Goal: Information Seeking & Learning: Check status

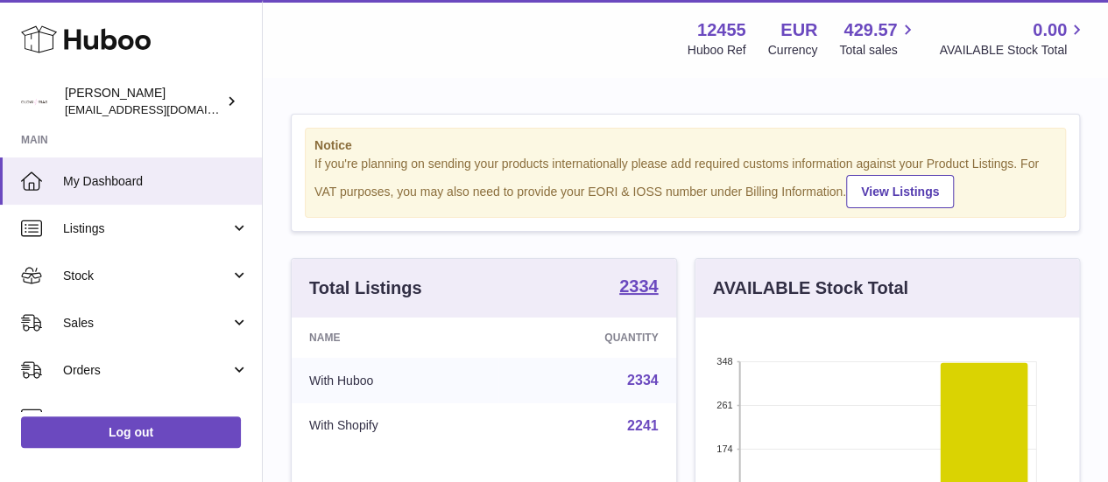
scroll to position [273, 384]
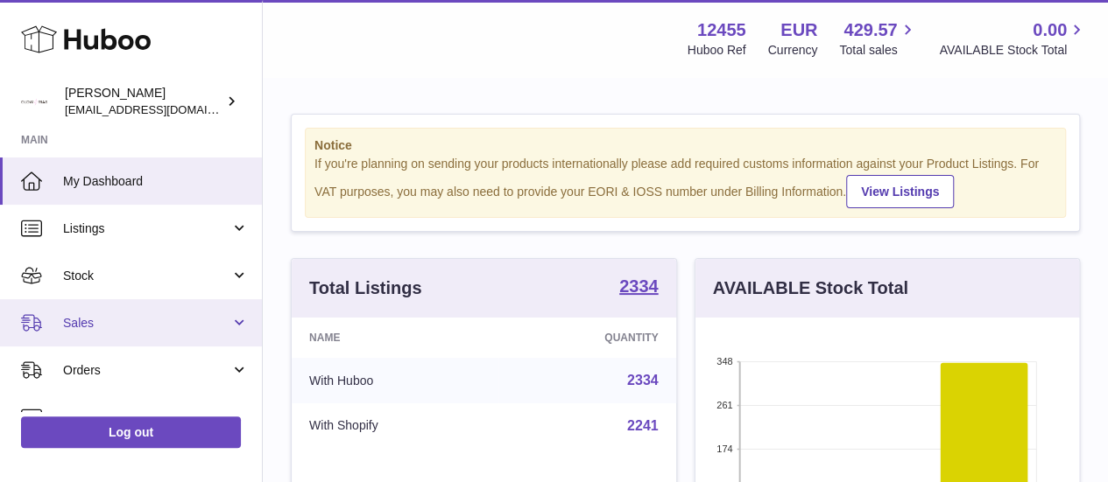
click at [147, 315] on span "Sales" at bounding box center [146, 323] width 167 height 17
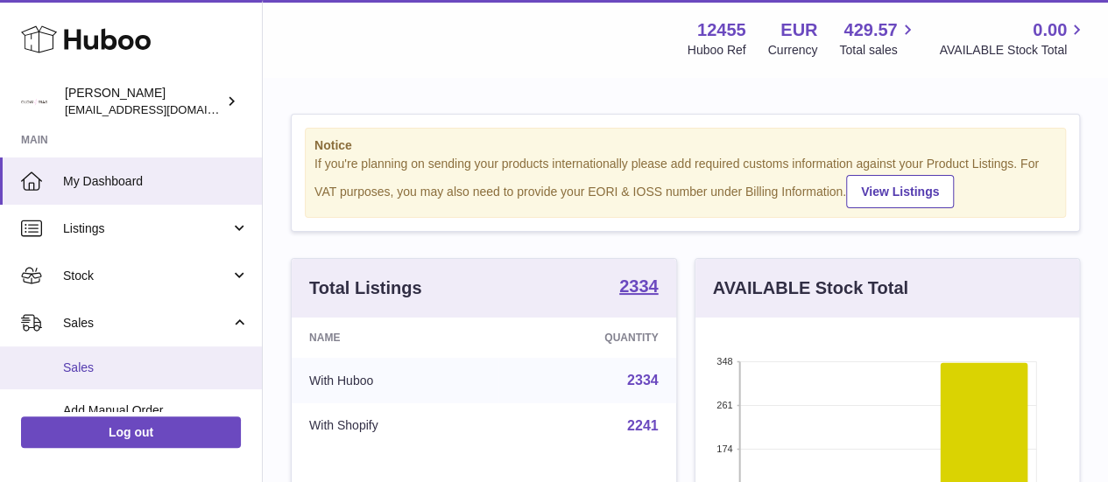
click at [141, 365] on span "Sales" at bounding box center [156, 368] width 186 height 17
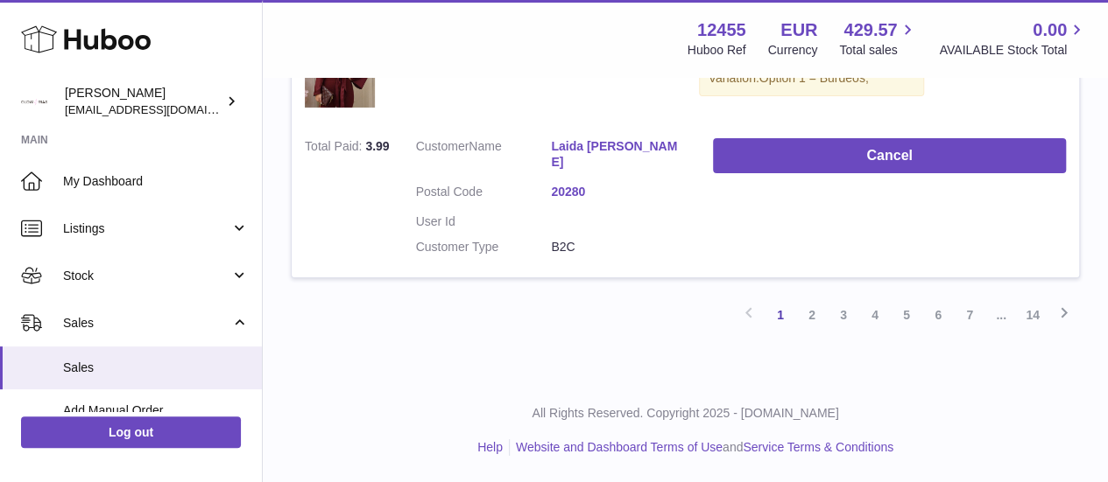
scroll to position [3058, 0]
click at [1027, 323] on link "14" at bounding box center [1033, 315] width 32 height 32
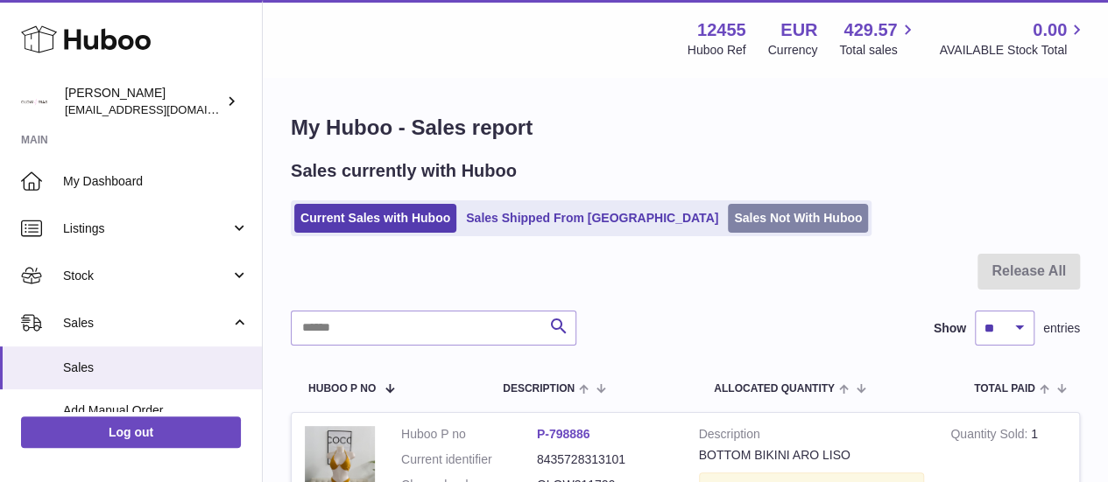
click at [762, 209] on link "Sales Not With Huboo" at bounding box center [798, 218] width 140 height 29
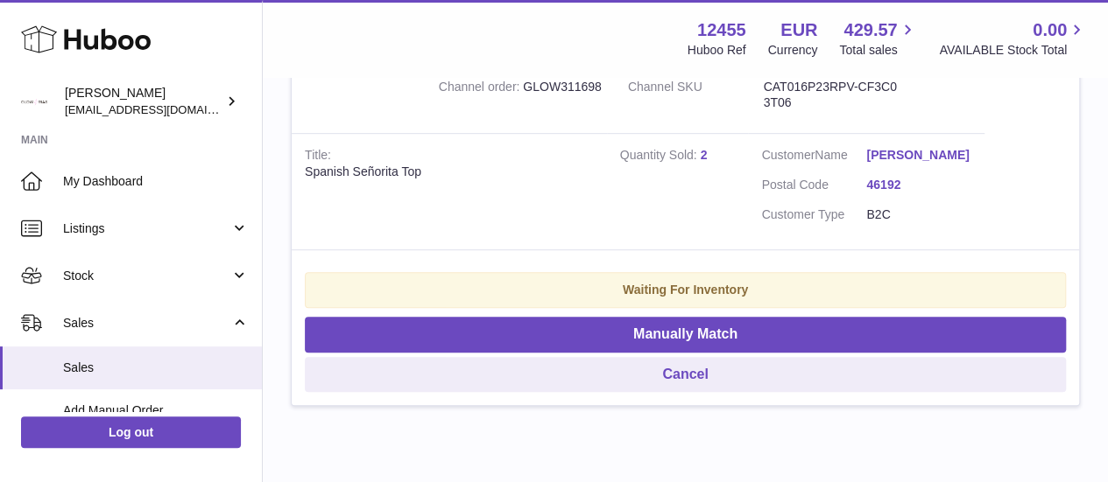
scroll to position [366, 0]
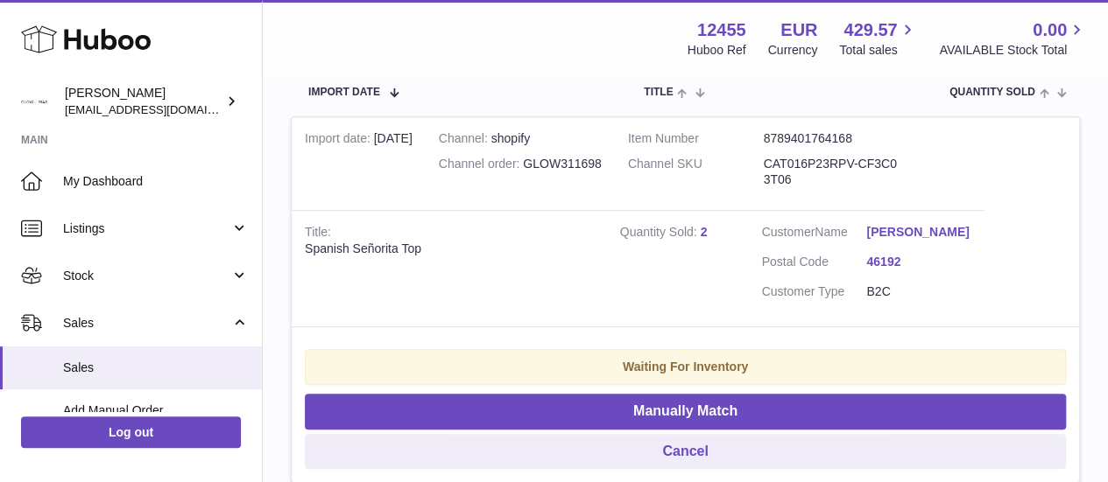
click at [648, 309] on td "Quantity Sold 2" at bounding box center [678, 268] width 142 height 116
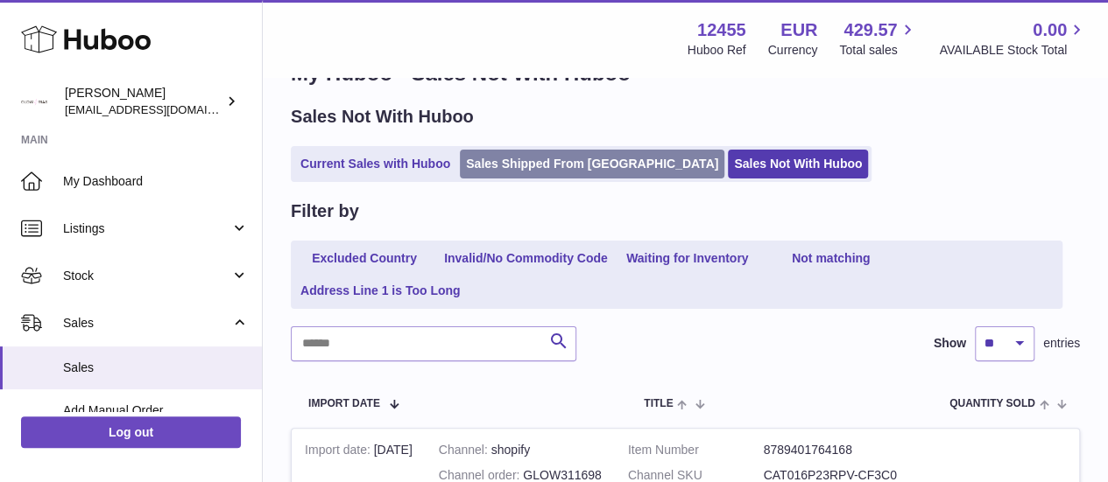
scroll to position [16, 0]
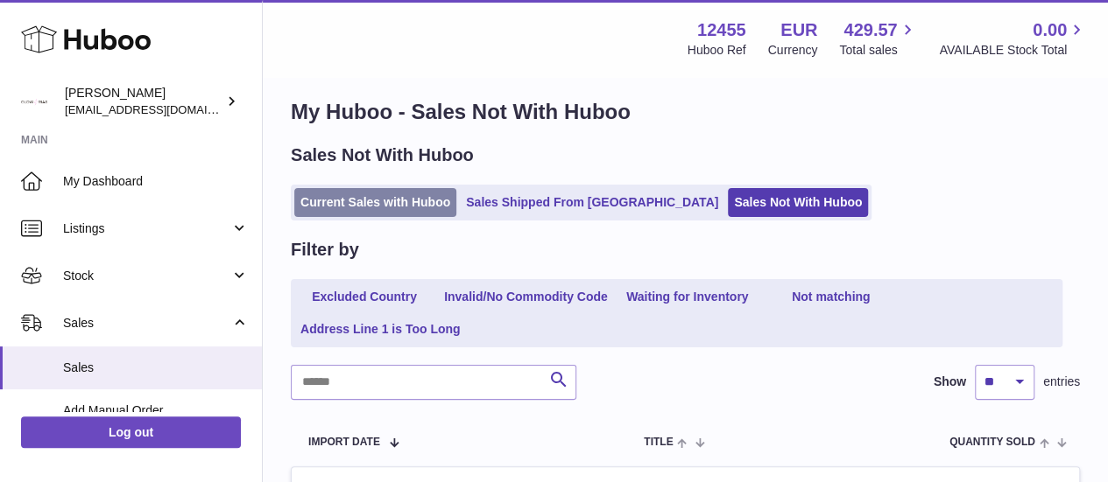
click at [409, 195] on link "Current Sales with Huboo" at bounding box center [375, 202] width 162 height 29
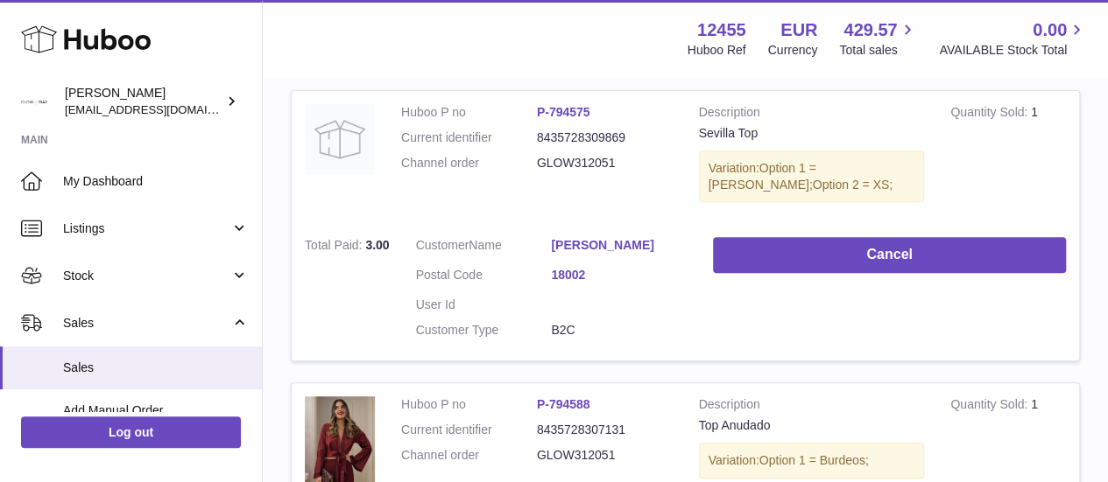
scroll to position [350, 0]
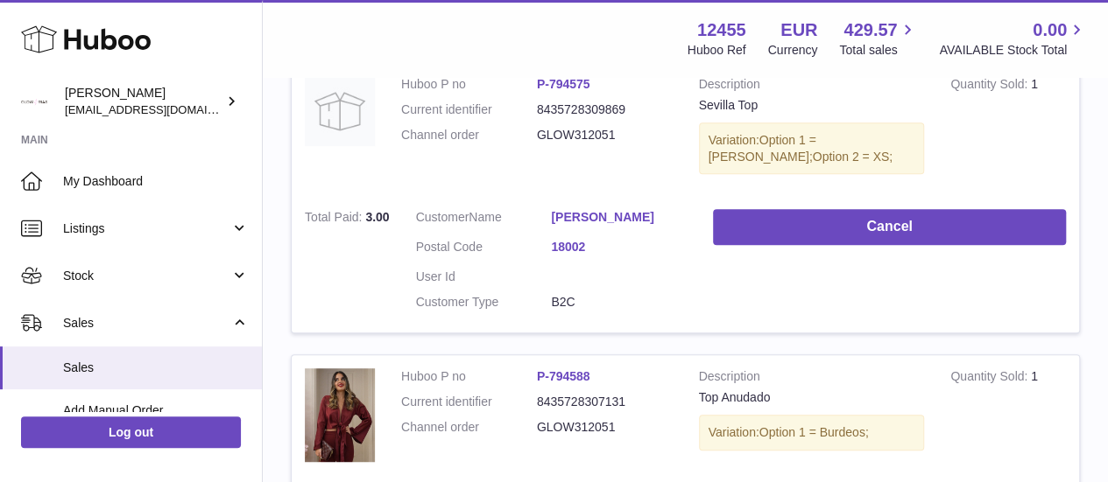
drag, startPoint x: 619, startPoint y: 141, endPoint x: 521, endPoint y: 136, distance: 98.2
click at [521, 136] on dl "Huboo P no P-794575 Current identifier 8435728309869 Channel order GLOW312051" at bounding box center [536, 114] width 271 height 76
copy dl "GLOW312051"
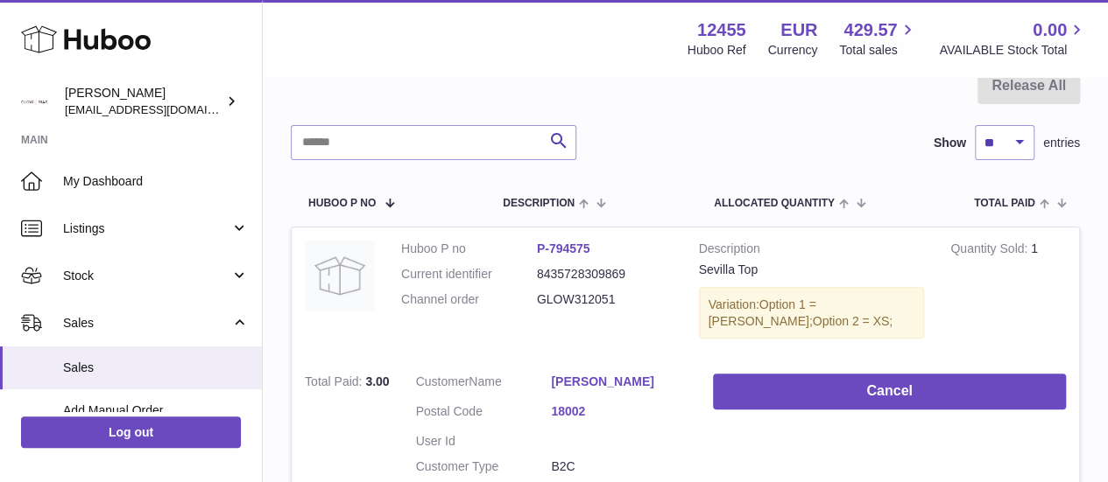
scroll to position [175, 0]
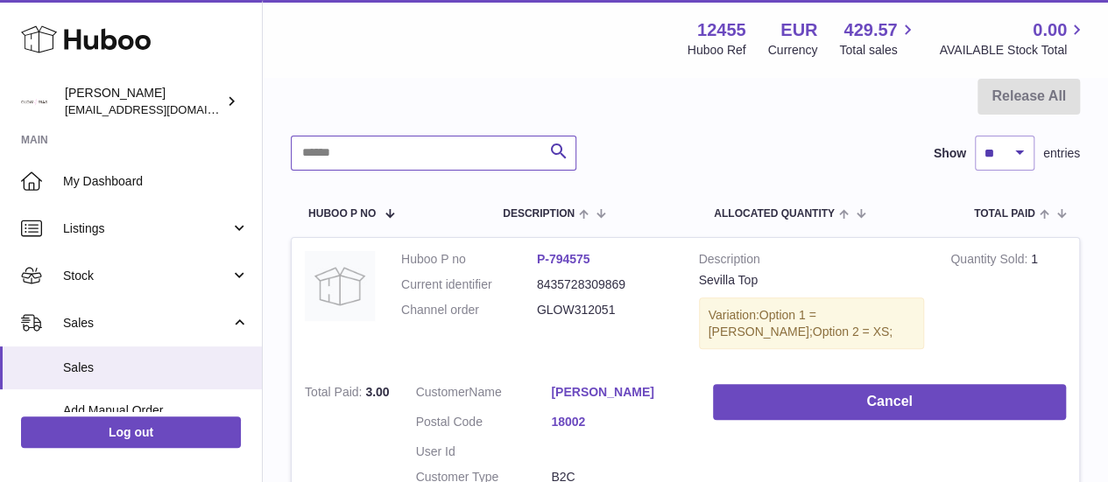
click at [395, 162] on input "text" at bounding box center [433, 153] width 285 height 35
paste input "**********"
type input "**********"
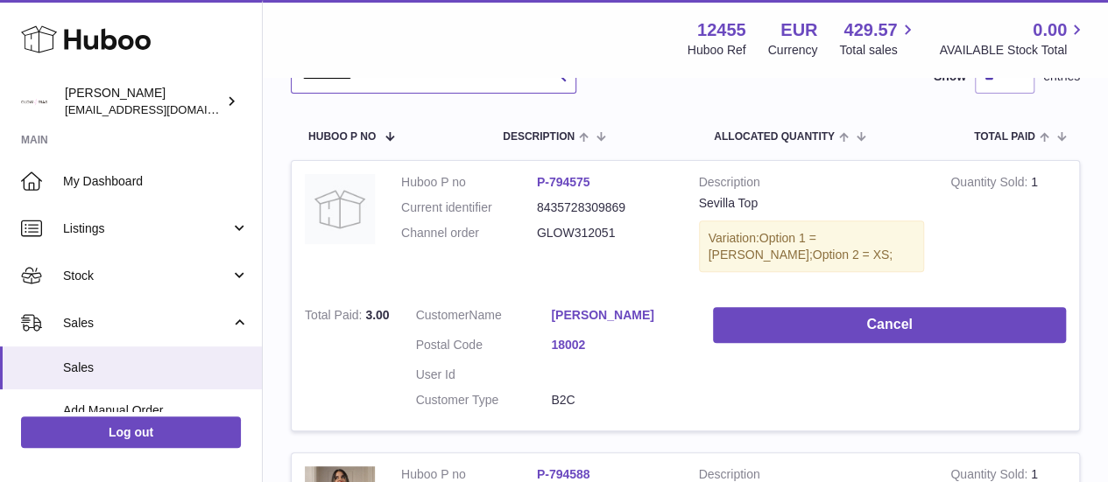
scroll to position [63, 0]
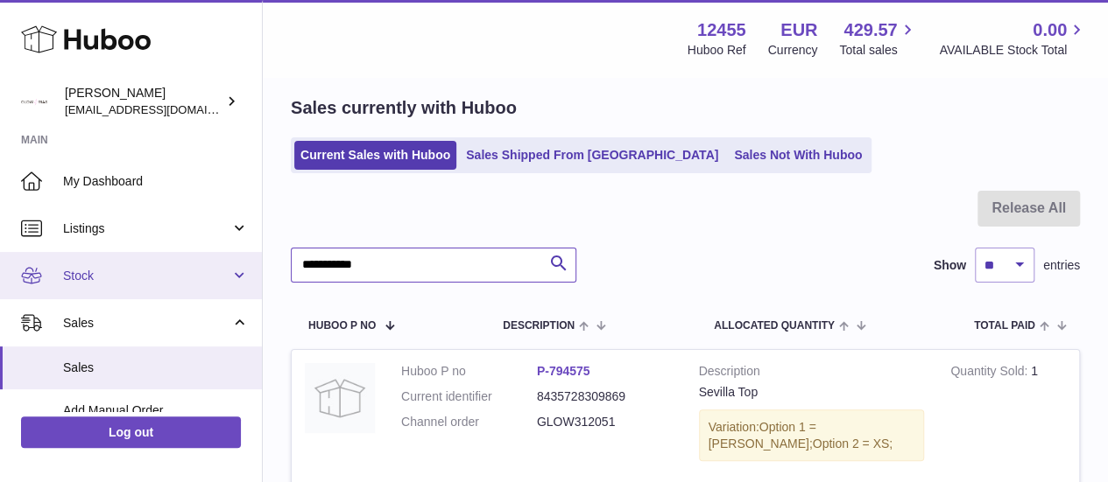
drag, startPoint x: 428, startPoint y: 259, endPoint x: 182, endPoint y: 251, distance: 246.2
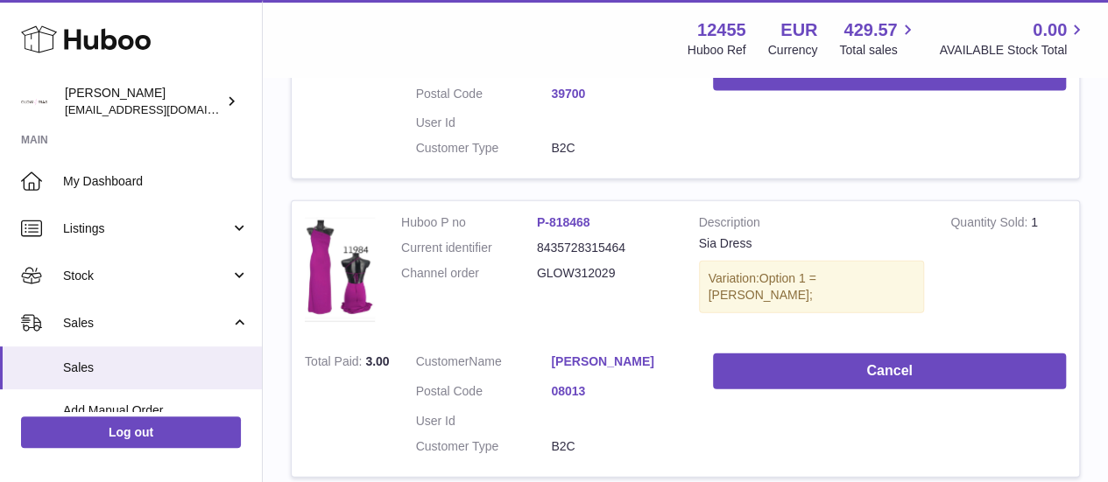
scroll to position [1919, 0]
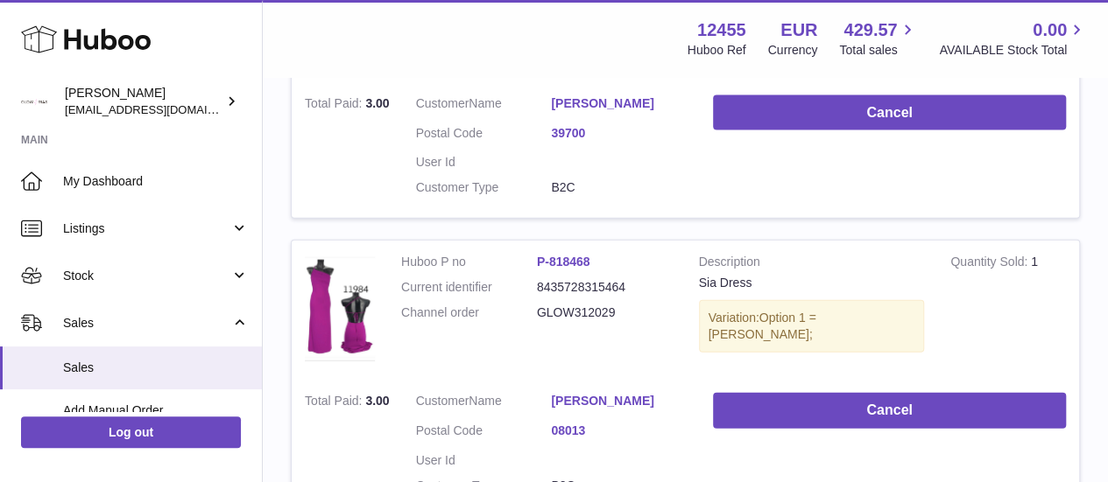
drag, startPoint x: 617, startPoint y: 306, endPoint x: 527, endPoint y: 307, distance: 90.2
click at [527, 307] on dl "Huboo P no P-818468 Current identifier 8435728315464 Channel order GLOW312029" at bounding box center [536, 292] width 271 height 76
copy dl "GLOW312029"
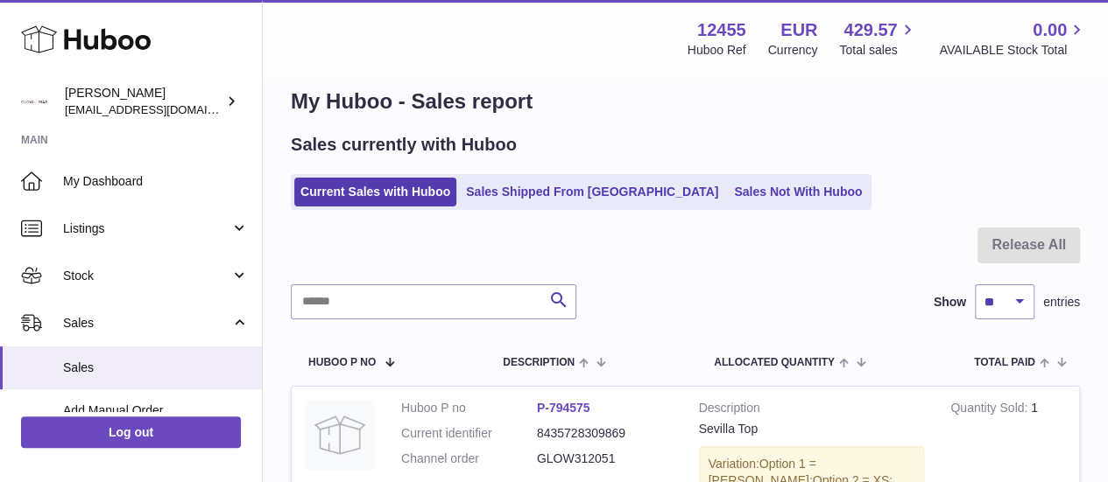
scroll to position [0, 0]
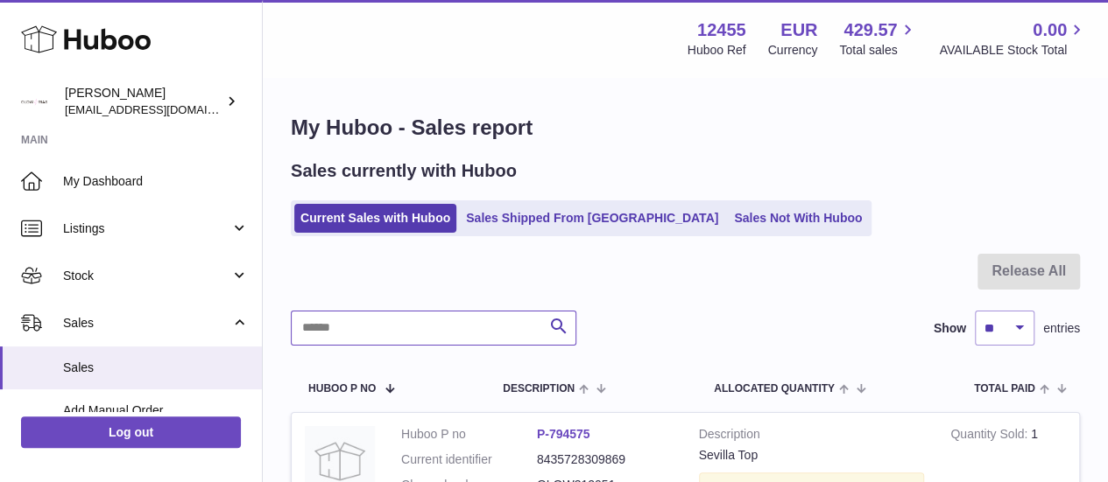
click at [419, 312] on input "text" at bounding box center [433, 328] width 285 height 35
paste input "**********"
type input "**********"
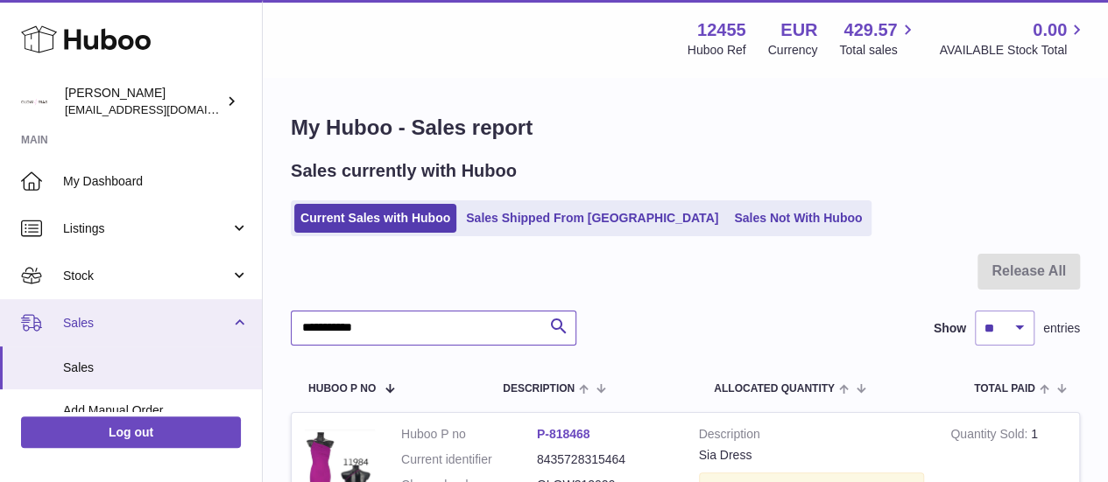
drag, startPoint x: 370, startPoint y: 314, endPoint x: 121, endPoint y: 313, distance: 249.6
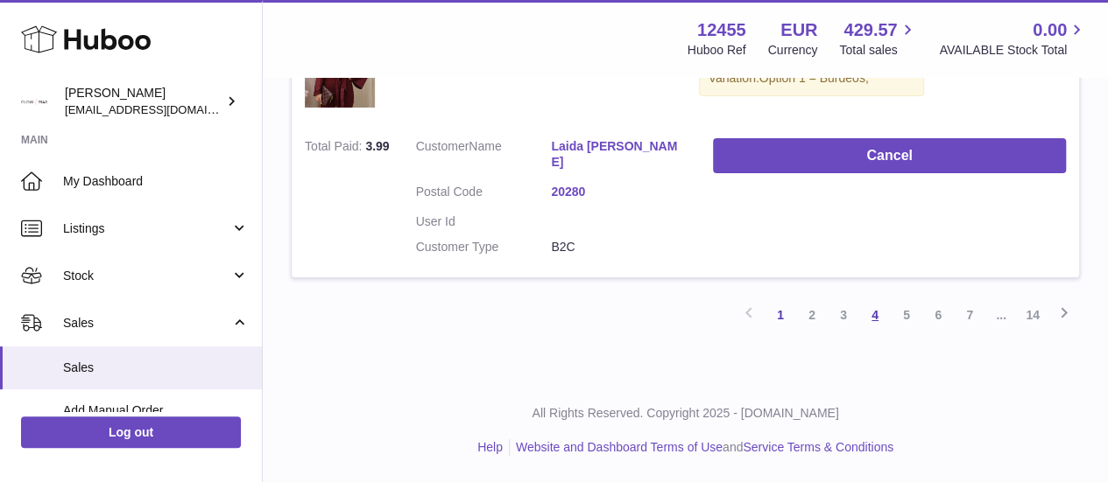
click at [870, 313] on link "4" at bounding box center [875, 315] width 32 height 32
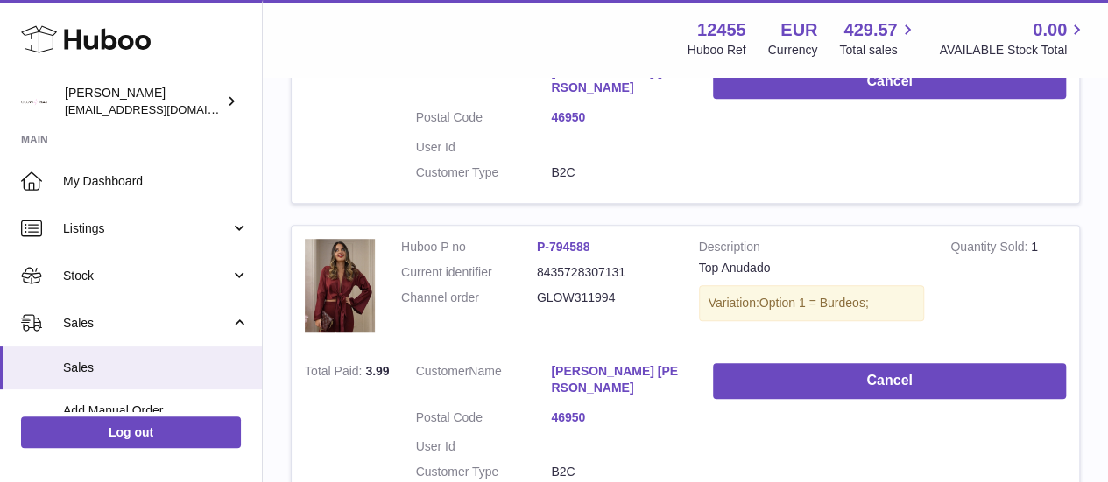
scroll to position [166, 0]
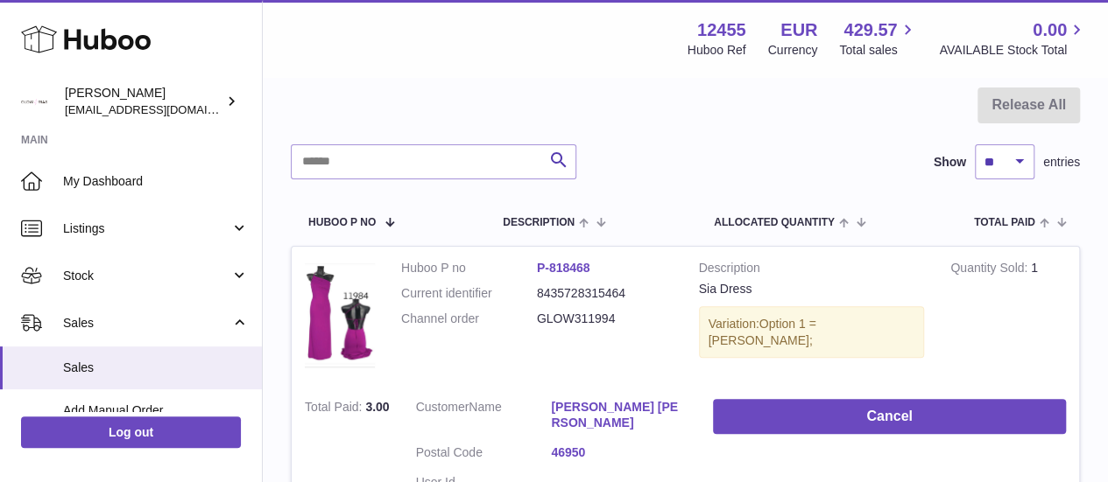
drag, startPoint x: 627, startPoint y: 320, endPoint x: 510, endPoint y: 320, distance: 117.3
click at [510, 320] on dl "Huboo P no P-818468 Current identifier 8435728315464 Channel order GLOW311994" at bounding box center [536, 298] width 271 height 76
copy dl "GLOW311994"
click at [404, 165] on input "text" at bounding box center [433, 161] width 285 height 35
paste input "**********"
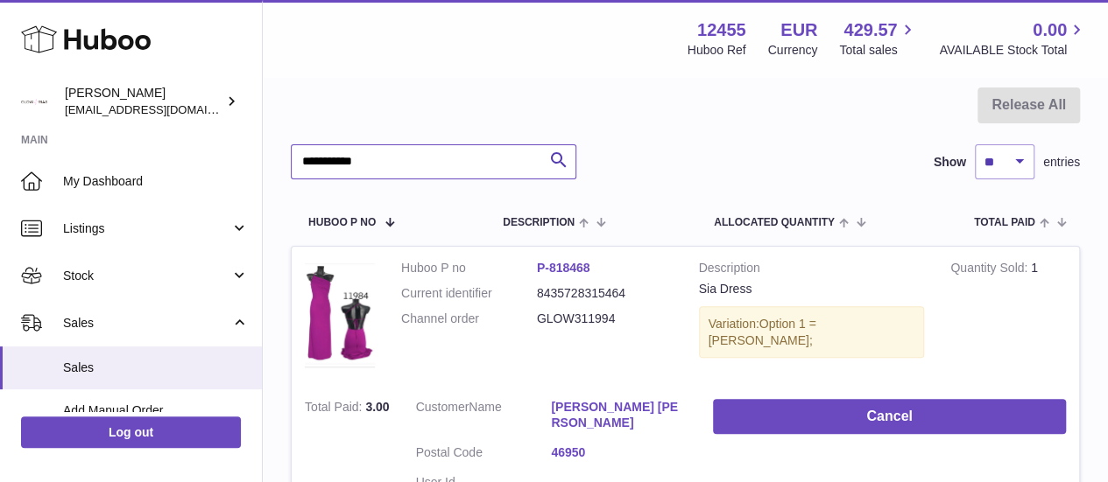
type input "**********"
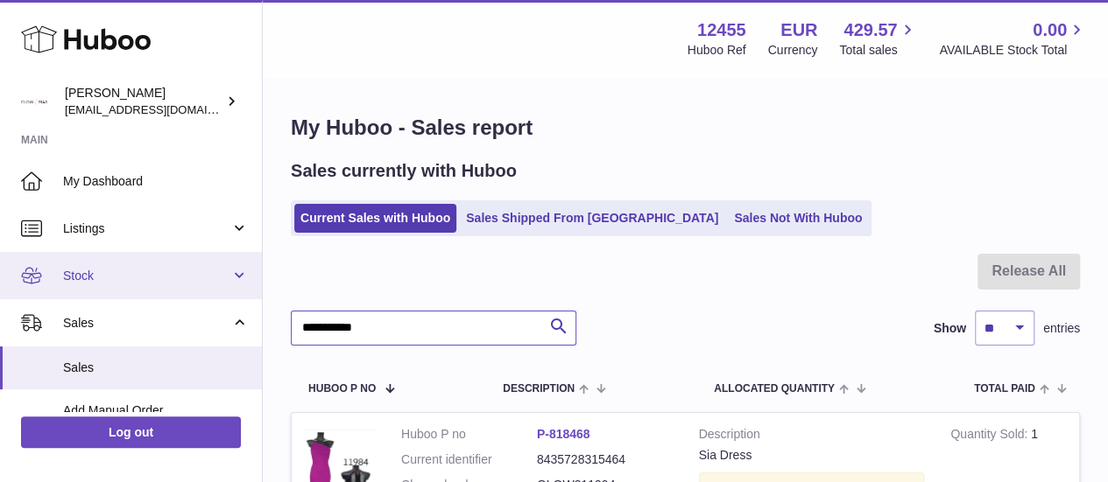
drag, startPoint x: 396, startPoint y: 322, endPoint x: 183, endPoint y: 297, distance: 214.3
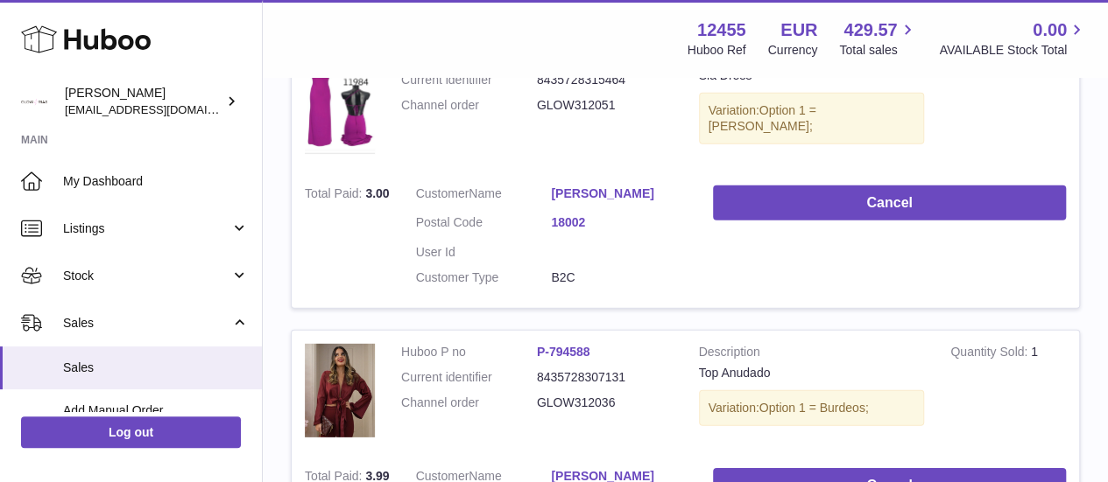
scroll to position [2364, 0]
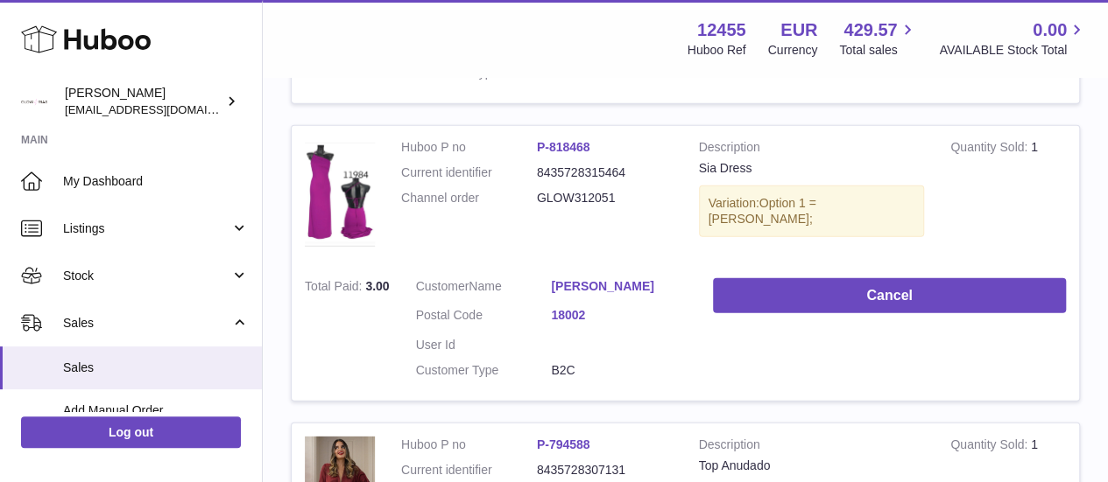
drag, startPoint x: 616, startPoint y: 243, endPoint x: 533, endPoint y: 243, distance: 82.3
click at [533, 215] on dl "Huboo P no P-818468 Current identifier 8435728315464 Channel order GLOW312051" at bounding box center [536, 177] width 271 height 76
copy dl "GLOW312051"
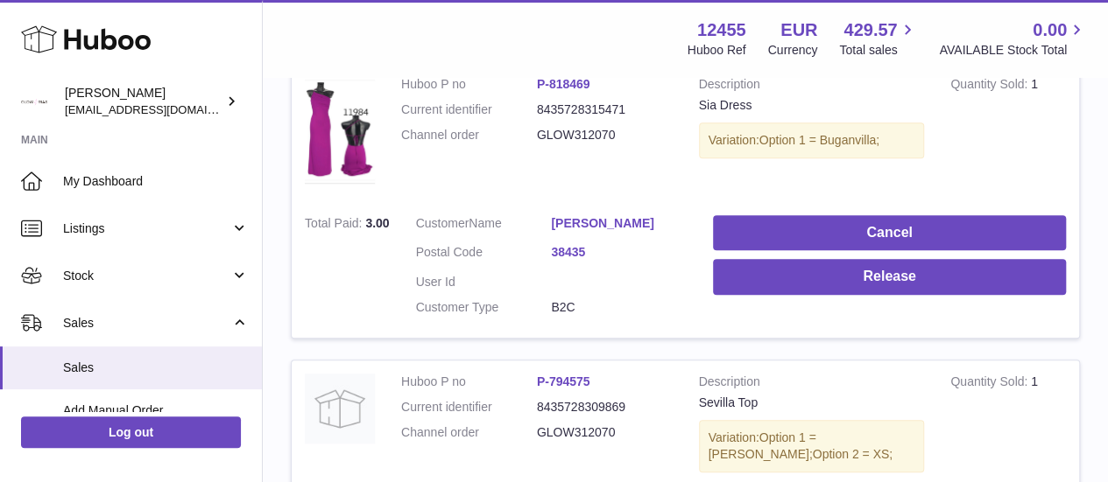
scroll to position [0, 0]
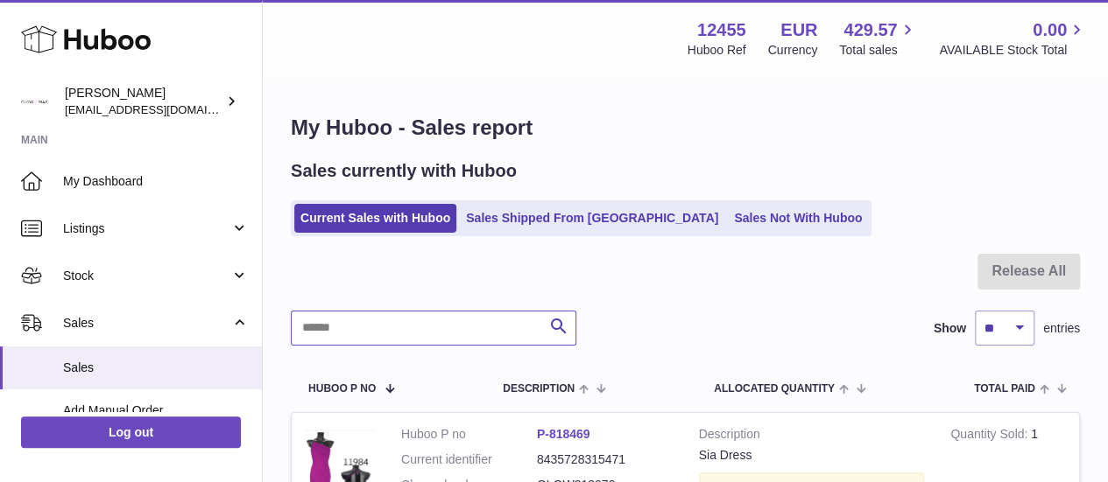
click at [424, 331] on input "text" at bounding box center [433, 328] width 285 height 35
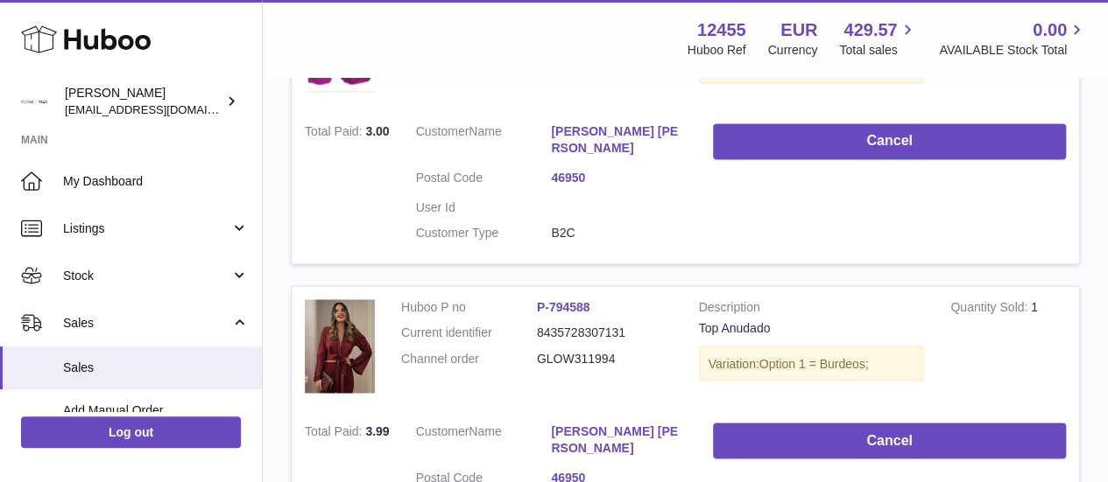
scroll to position [1313, 0]
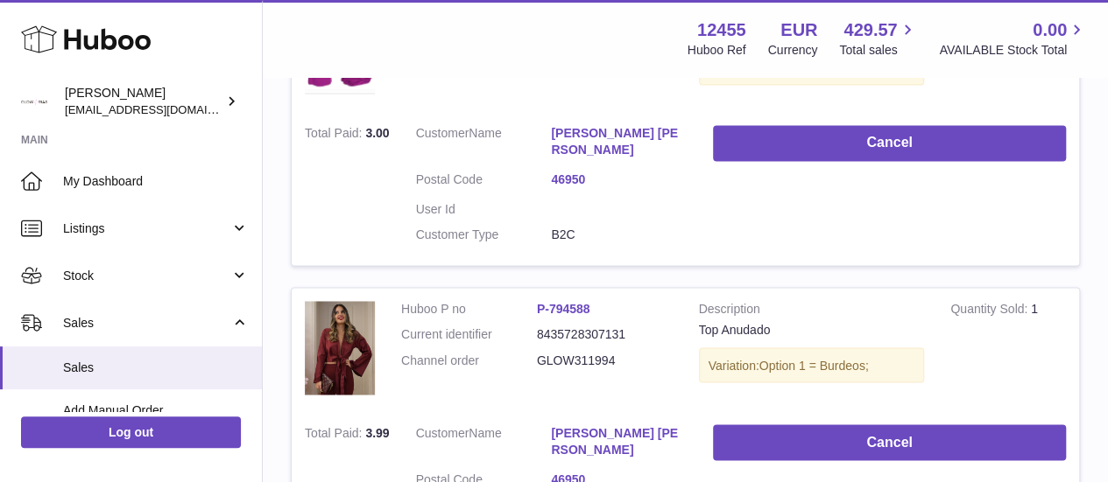
drag, startPoint x: 619, startPoint y: 344, endPoint x: 513, endPoint y: 341, distance: 106.0
click at [513, 341] on dl "Huboo P no P-794588 Current identifier 8435728307131 Channel order GLOW311994" at bounding box center [536, 339] width 271 height 76
copy dl "GLOW311994"
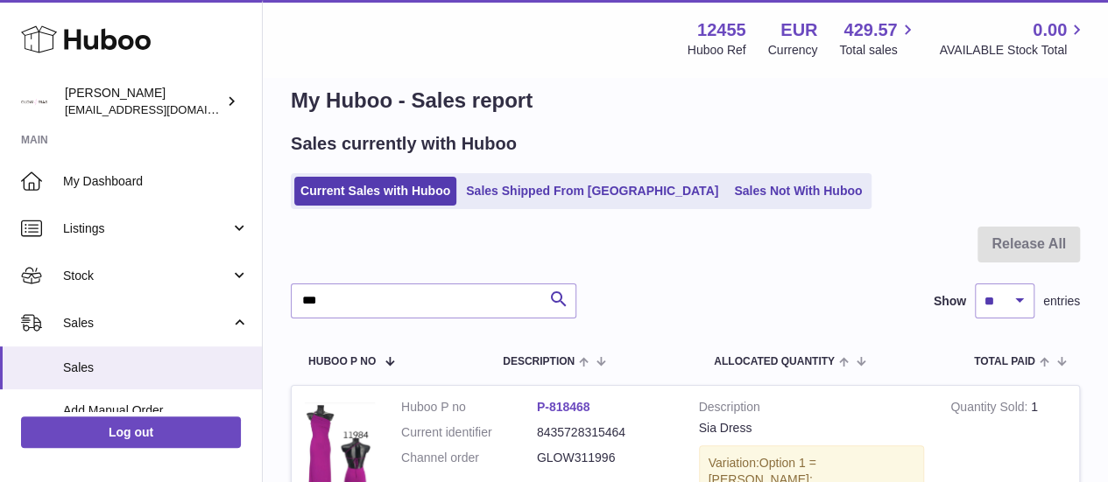
scroll to position [0, 0]
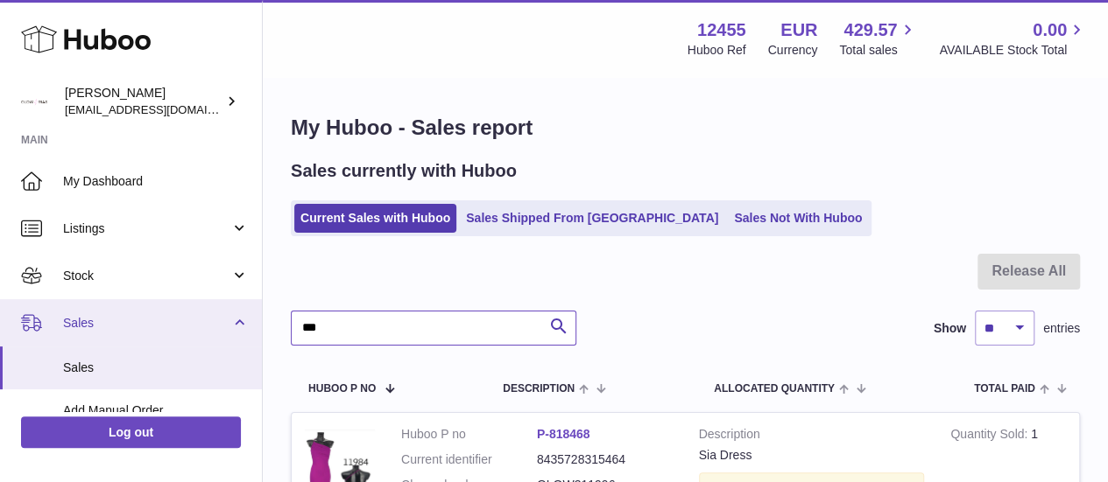
drag, startPoint x: 348, startPoint y: 320, endPoint x: 201, endPoint y: 314, distance: 147.2
paste input "*******"
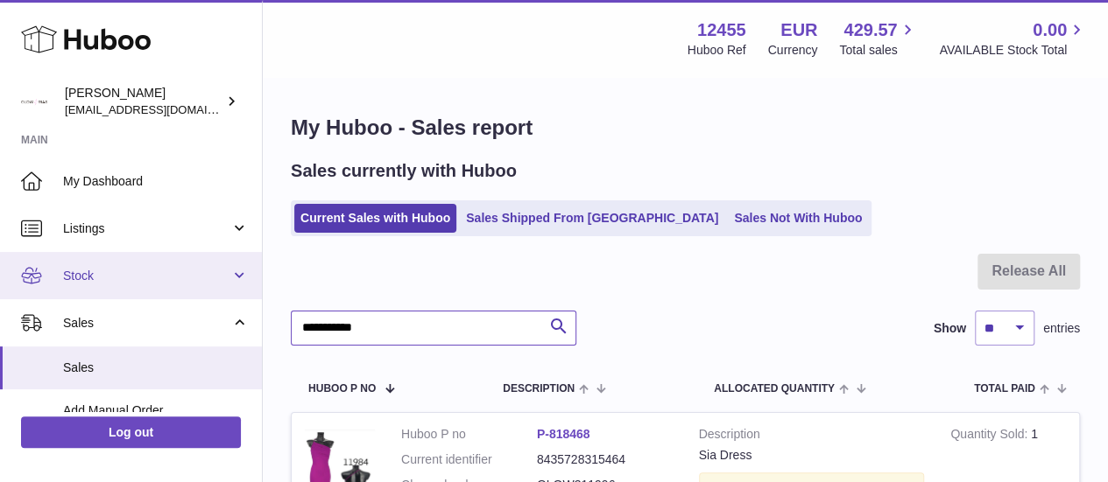
type input "**********"
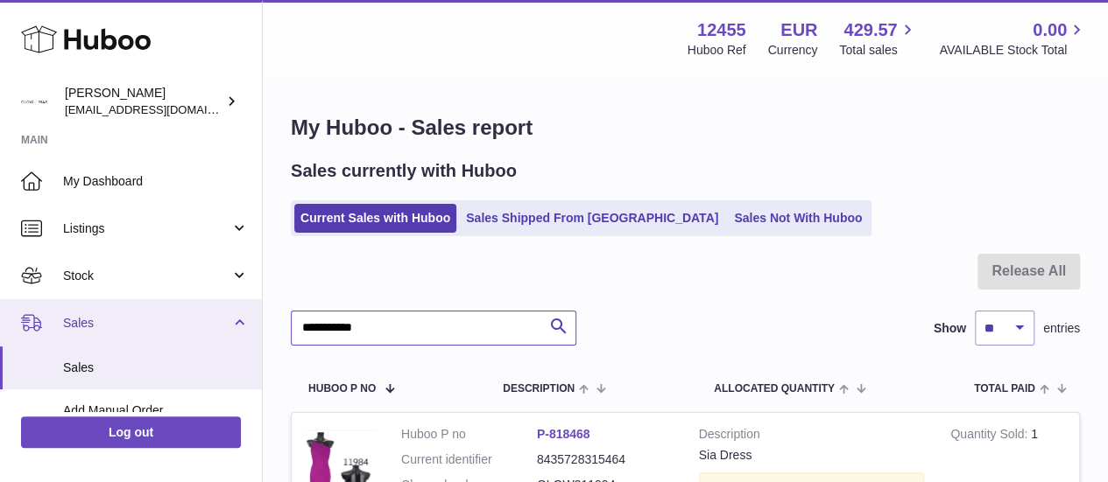
drag, startPoint x: 384, startPoint y: 329, endPoint x: 218, endPoint y: 311, distance: 166.5
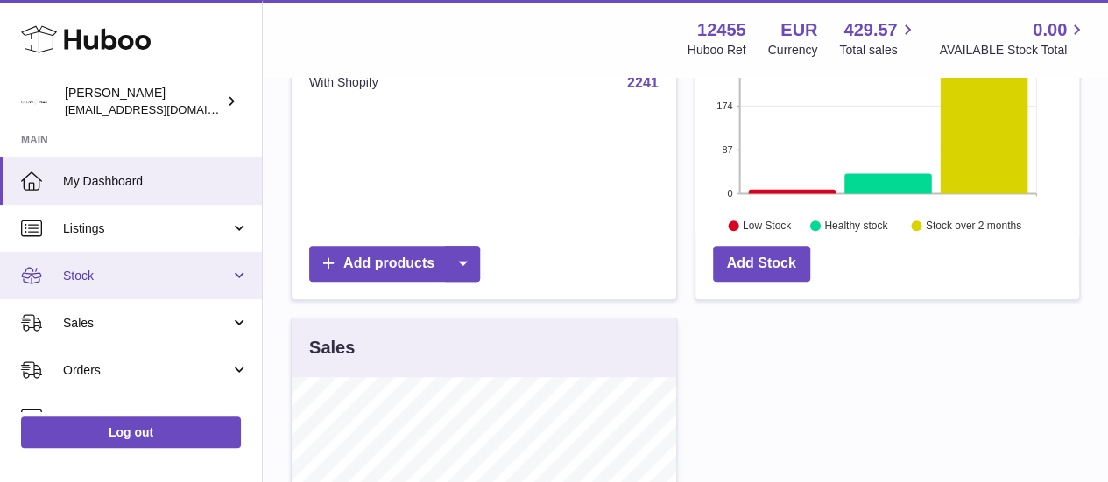
scroll to position [350, 0]
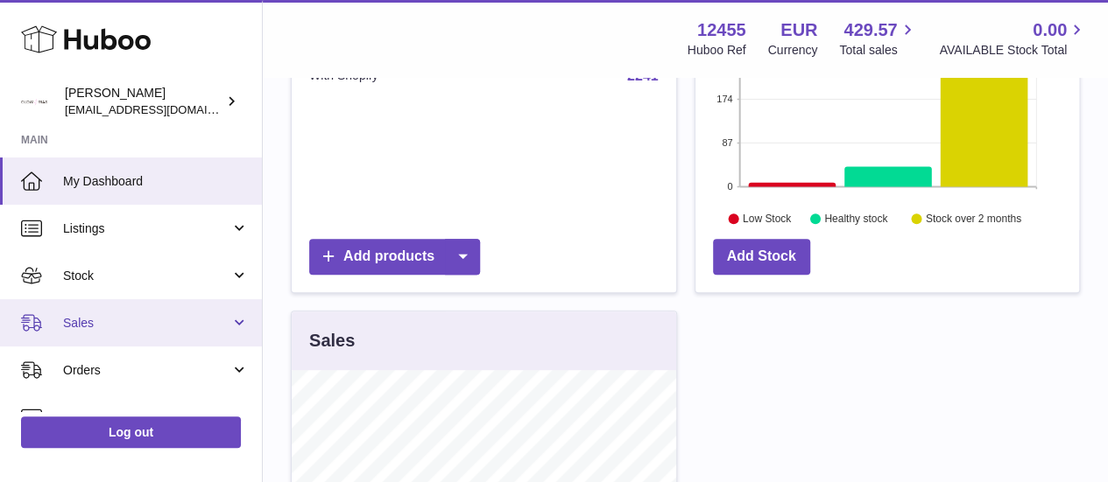
click at [150, 313] on link "Sales" at bounding box center [131, 322] width 262 height 47
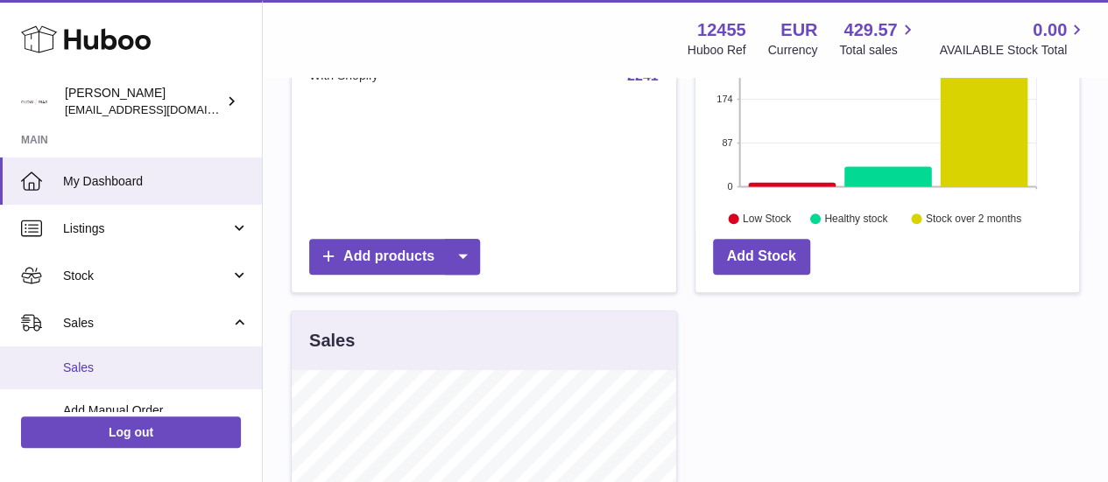
click at [152, 367] on span "Sales" at bounding box center [156, 368] width 186 height 17
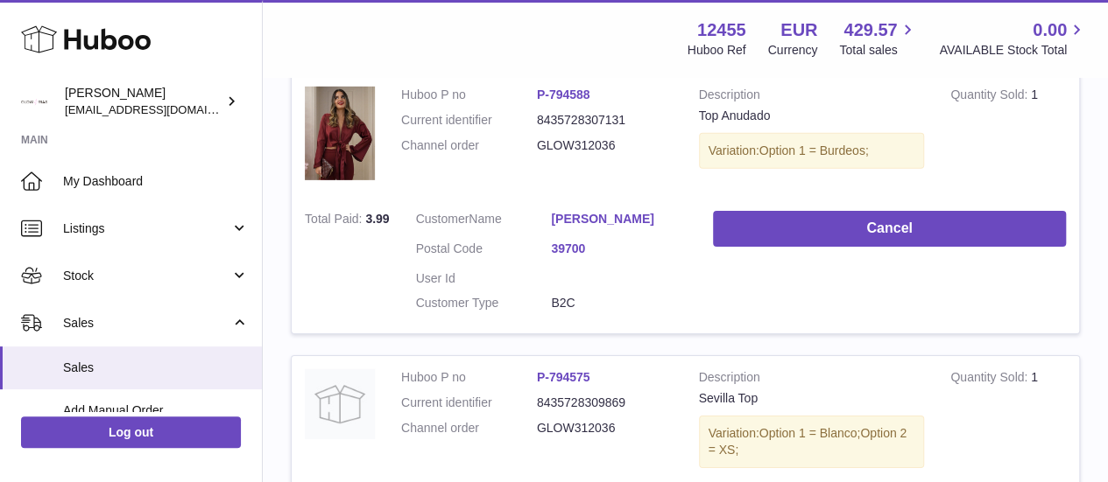
scroll to position [3103, 0]
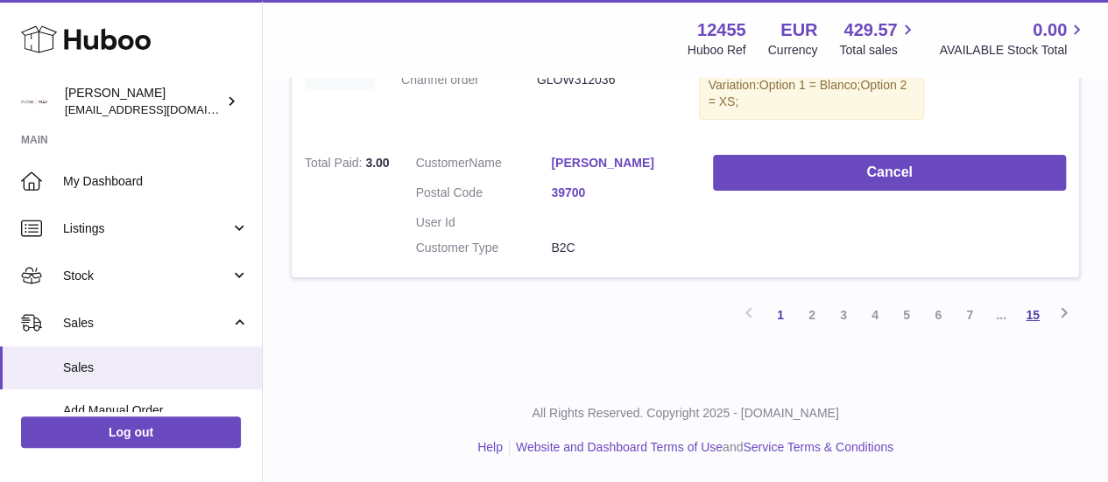
click at [1038, 313] on link "15" at bounding box center [1033, 315] width 32 height 32
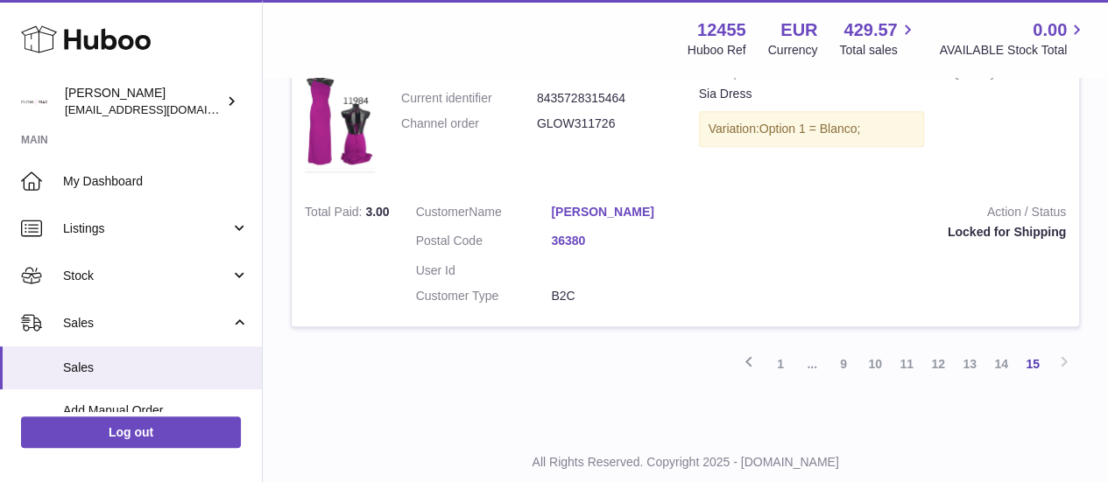
scroll to position [410, 0]
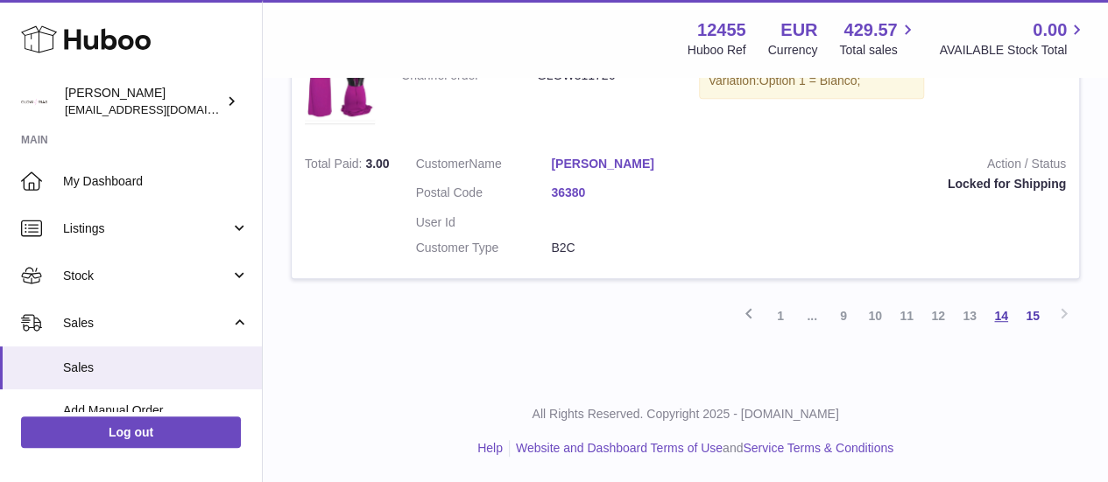
click at [1000, 313] on link "14" at bounding box center [1001, 316] width 32 height 32
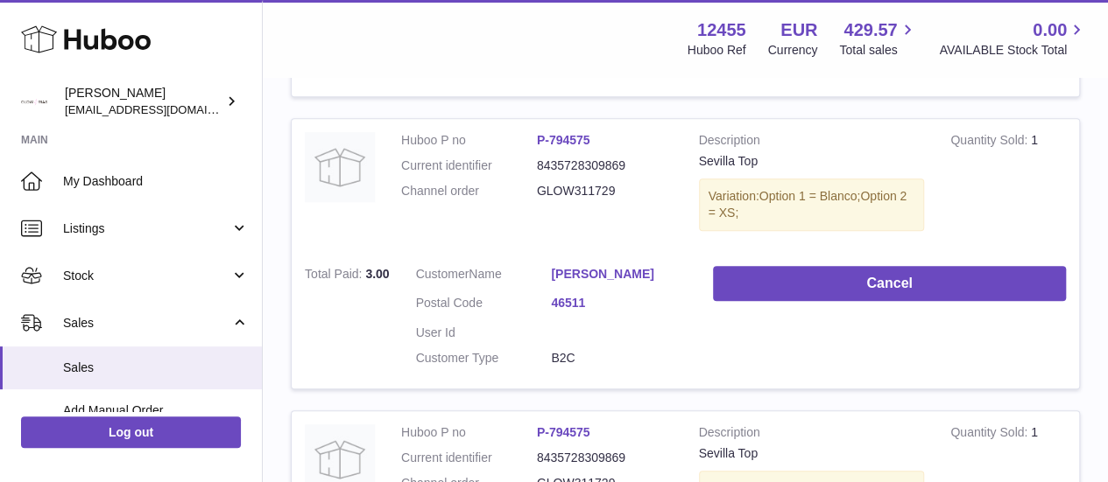
scroll to position [61, 0]
